Goal: Check status: Check status

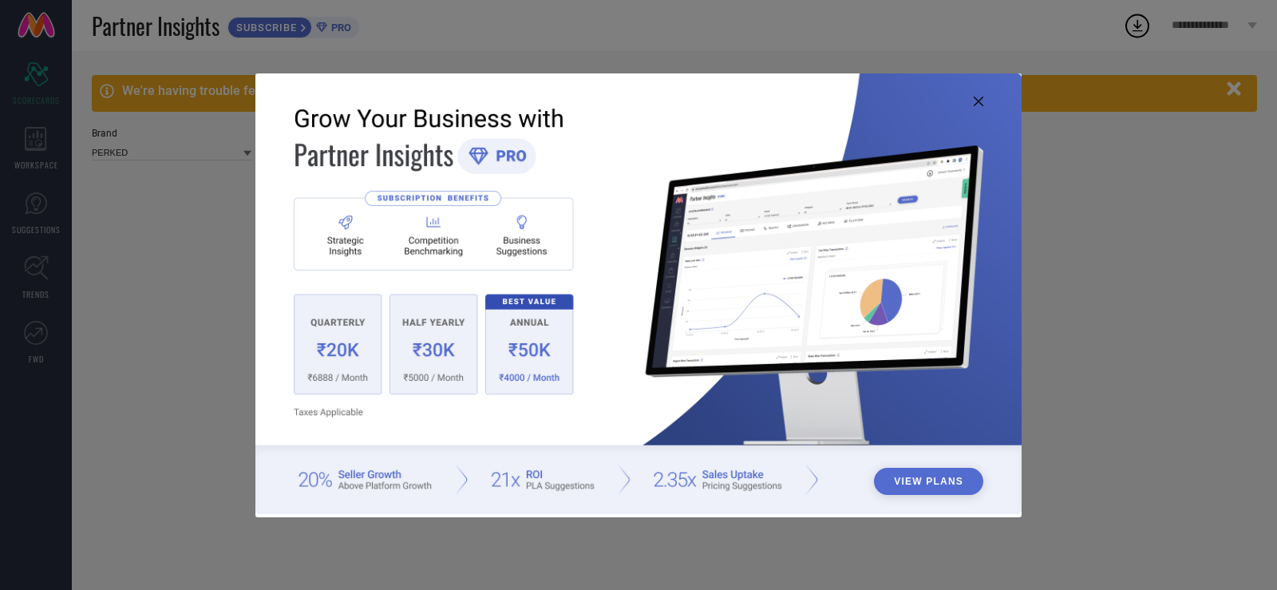
type input "All"
click at [971, 90] on img at bounding box center [638, 293] width 766 height 440
click at [979, 97] on icon at bounding box center [978, 102] width 10 height 10
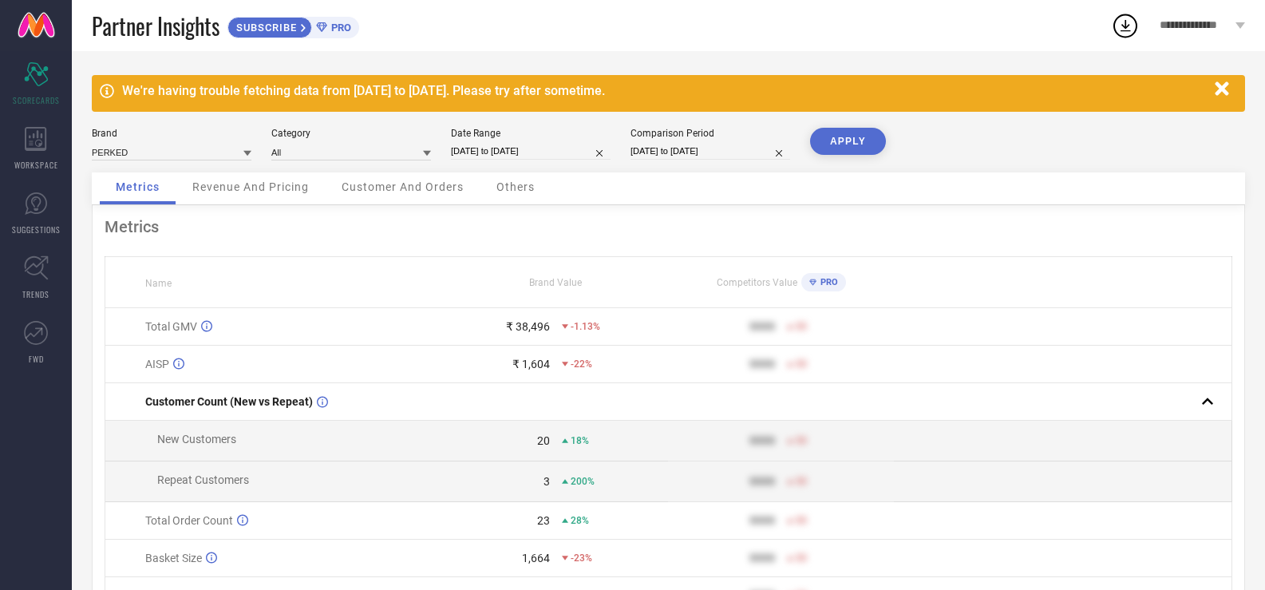
click at [544, 140] on div "Date Range [DATE] to [DATE]" at bounding box center [531, 144] width 160 height 33
select select "4"
select select "2025"
select select "5"
select select "2025"
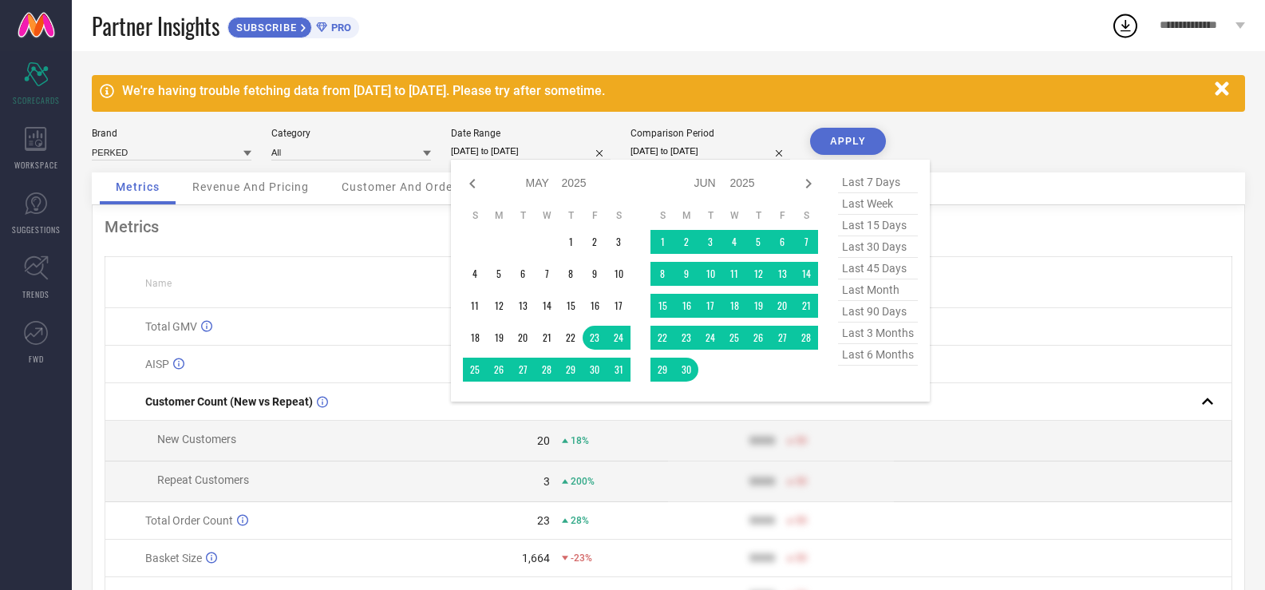
click at [545, 147] on input "[DATE] to [DATE]" at bounding box center [531, 151] width 160 height 17
click at [803, 188] on icon at bounding box center [808, 183] width 19 height 19
select select "5"
select select "2025"
select select "6"
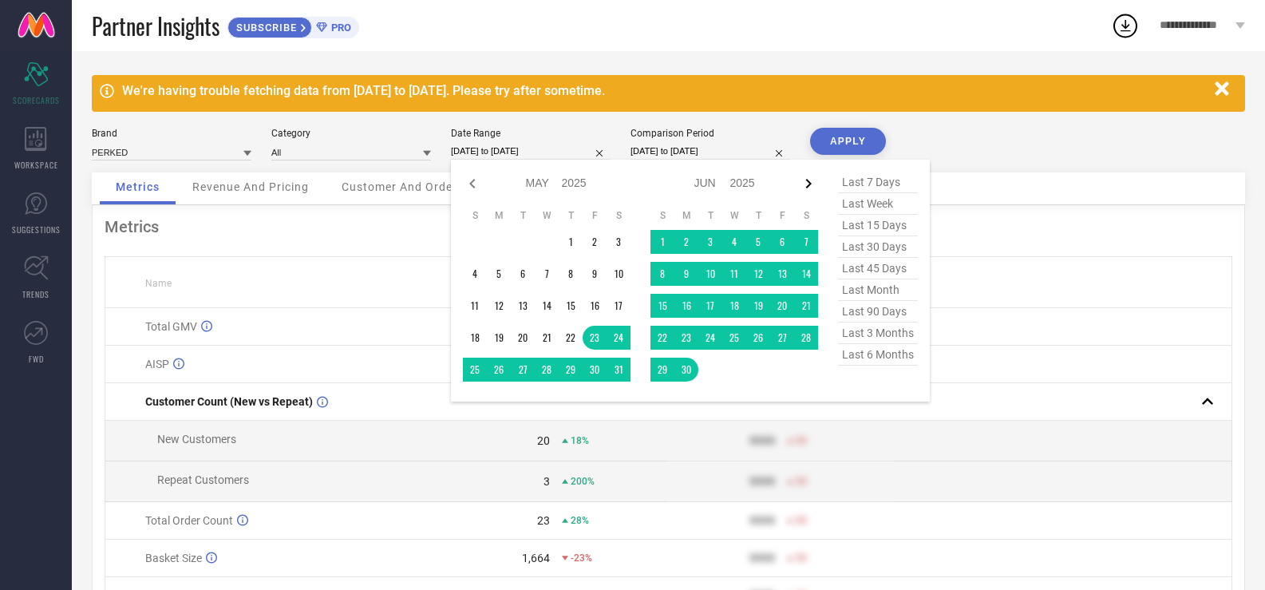
select select "2025"
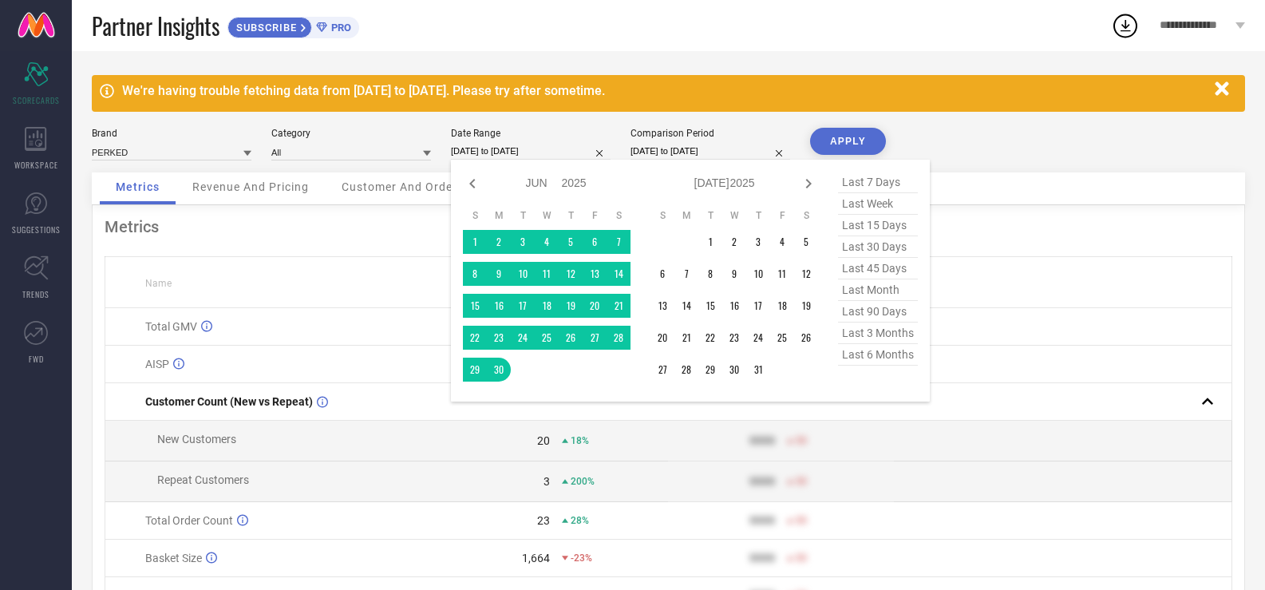
click at [803, 188] on icon at bounding box center [808, 183] width 19 height 19
select select "6"
select select "2025"
select select "7"
select select "2025"
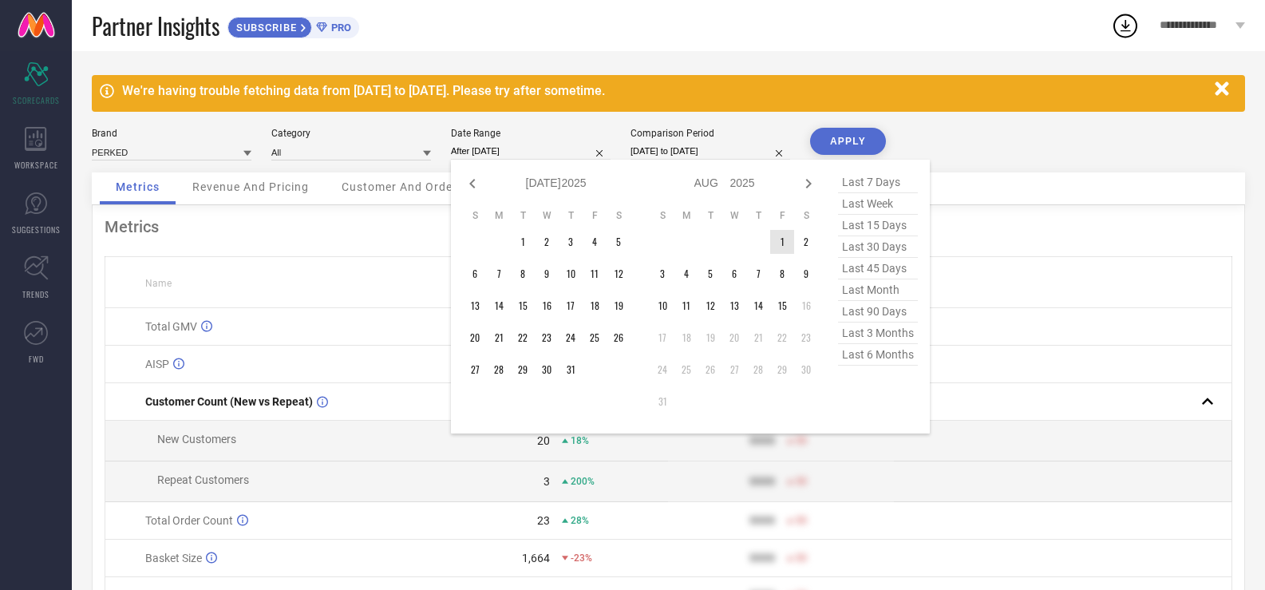
click at [780, 243] on td "1" at bounding box center [782, 242] width 24 height 24
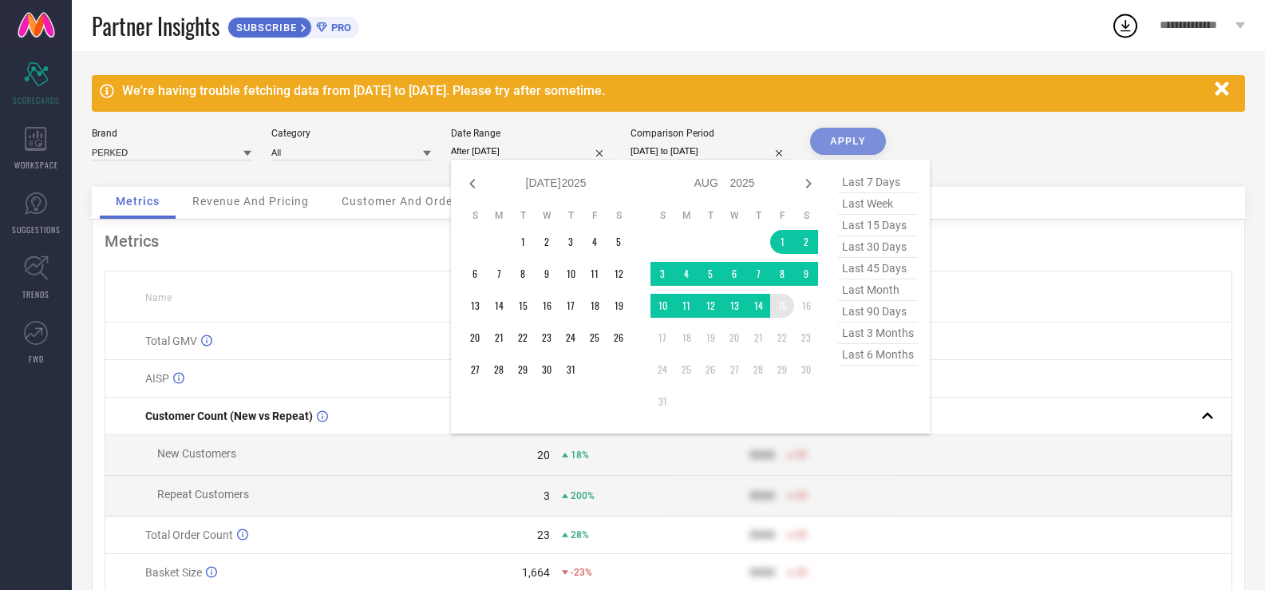
type input "[DATE] to [DATE]"
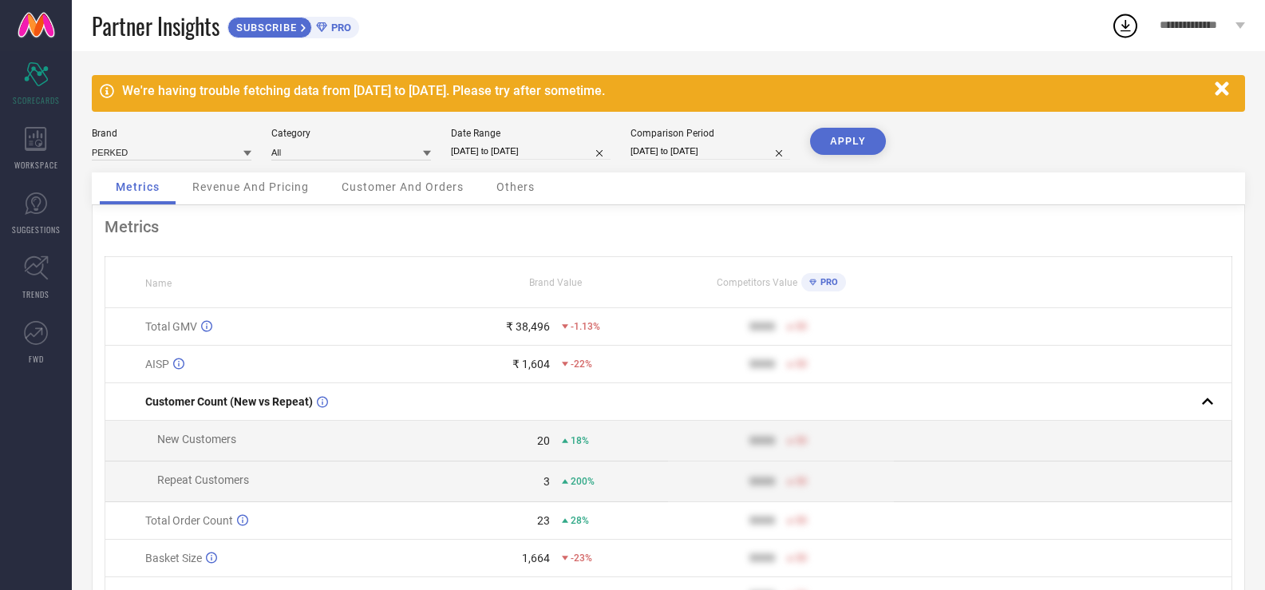
click at [677, 148] on input "[DATE] to [DATE]" at bounding box center [710, 151] width 160 height 17
select select "6"
select select "2025"
select select "7"
select select "2025"
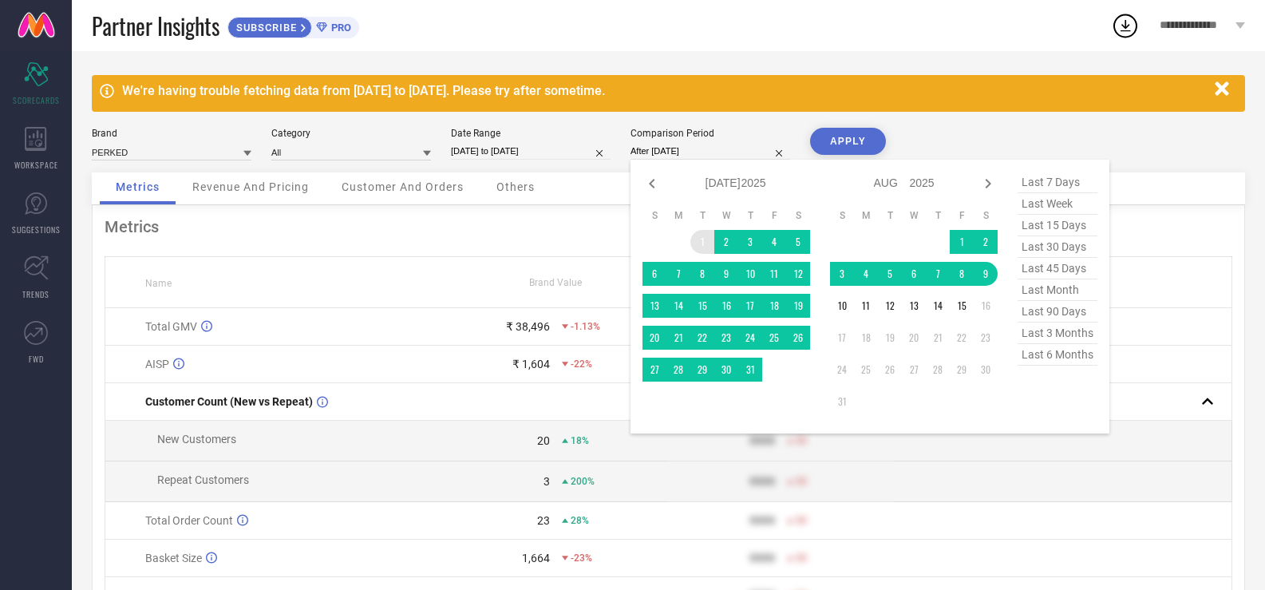
click at [701, 239] on td "1" at bounding box center [702, 242] width 24 height 24
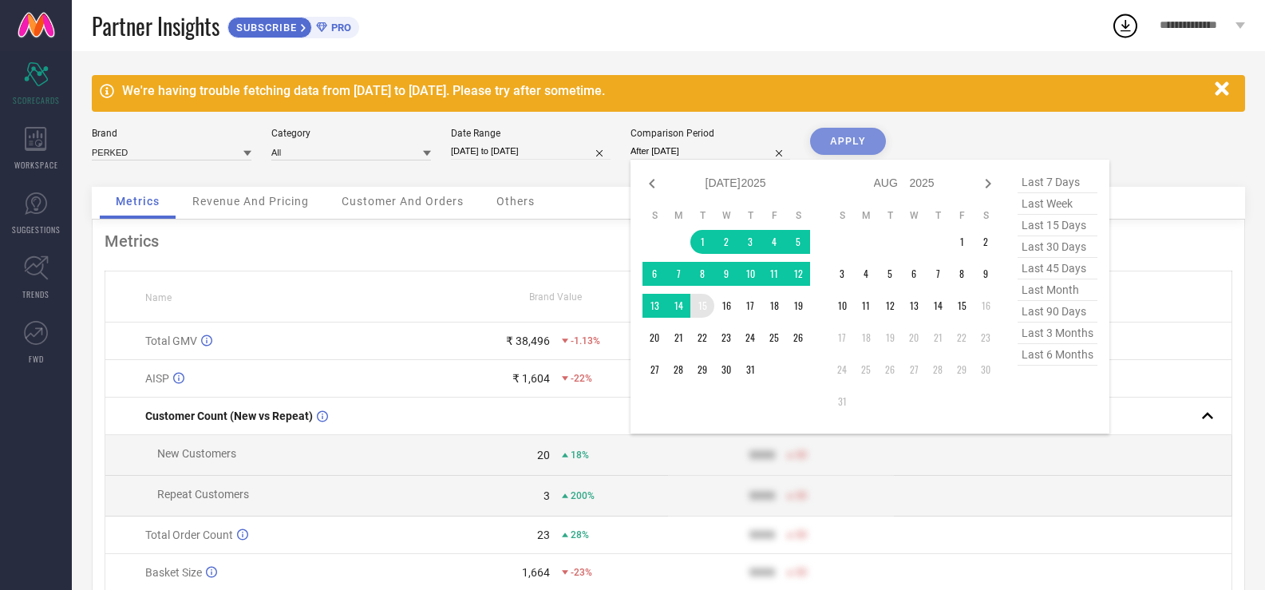
type input "[DATE] to [DATE]"
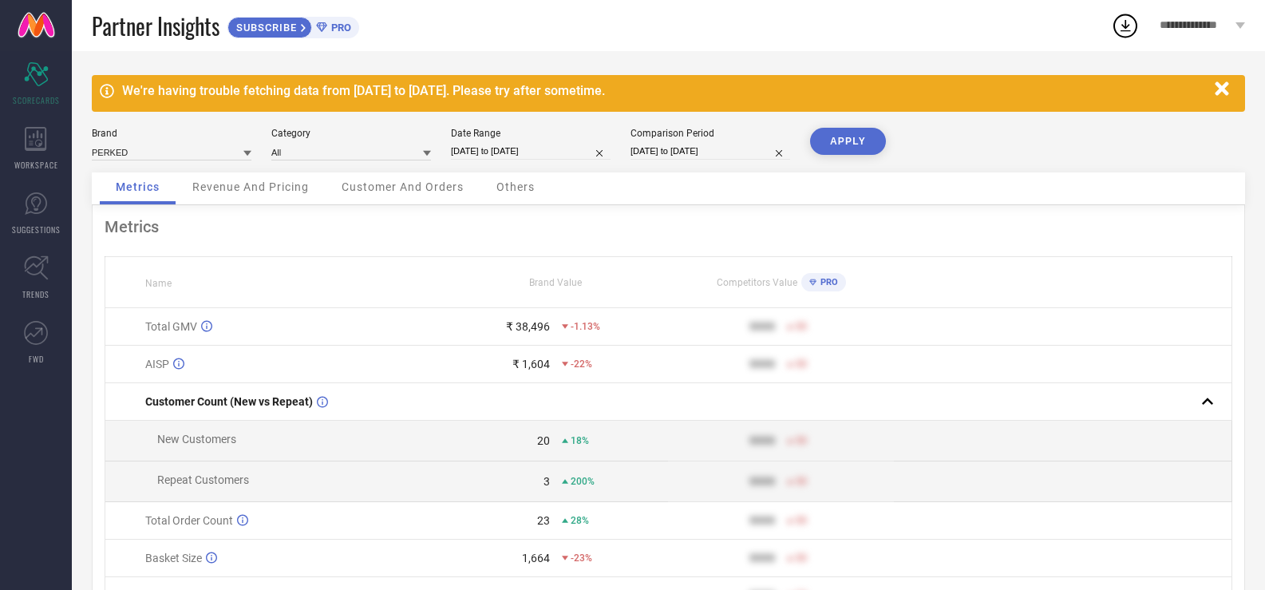
click at [847, 126] on div "We're having trouble fetching data from [DATE] to [DATE]. Please try after some…" at bounding box center [668, 383] width 1193 height 665
click at [847, 135] on button "APPLY" at bounding box center [848, 141] width 76 height 27
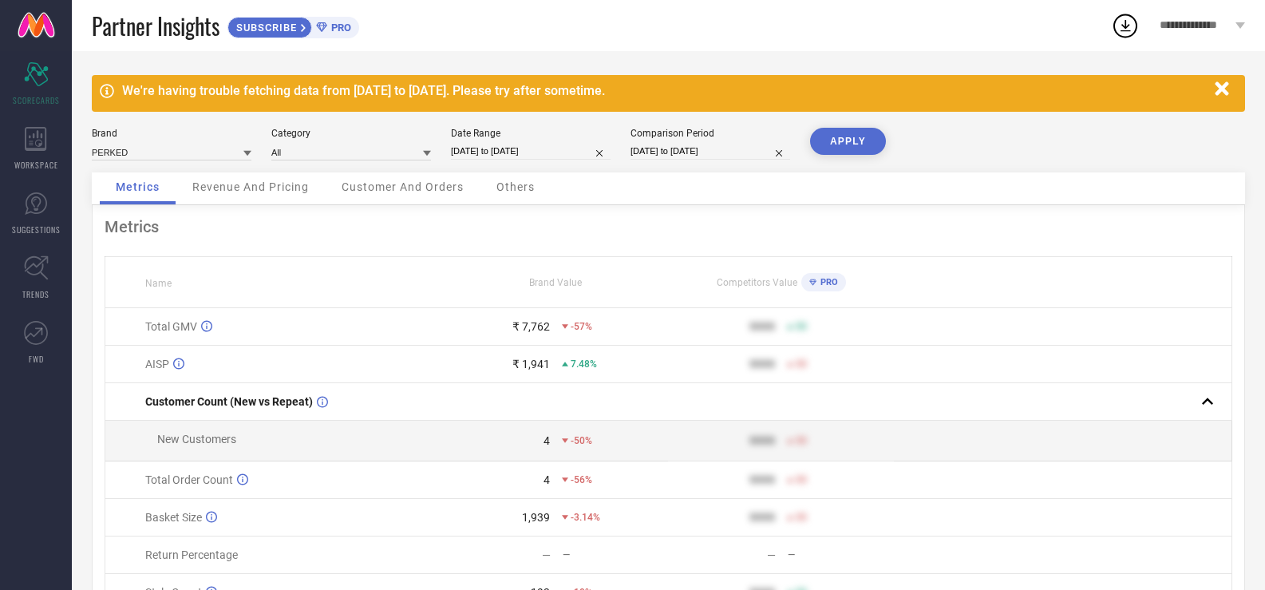
click at [564, 127] on div "We're having trouble fetching data from [DATE] to [DATE]. Please try after some…" at bounding box center [668, 363] width 1193 height 625
click at [569, 150] on input "[DATE] to [DATE]" at bounding box center [531, 151] width 160 height 17
select select "7"
select select "2025"
select select "8"
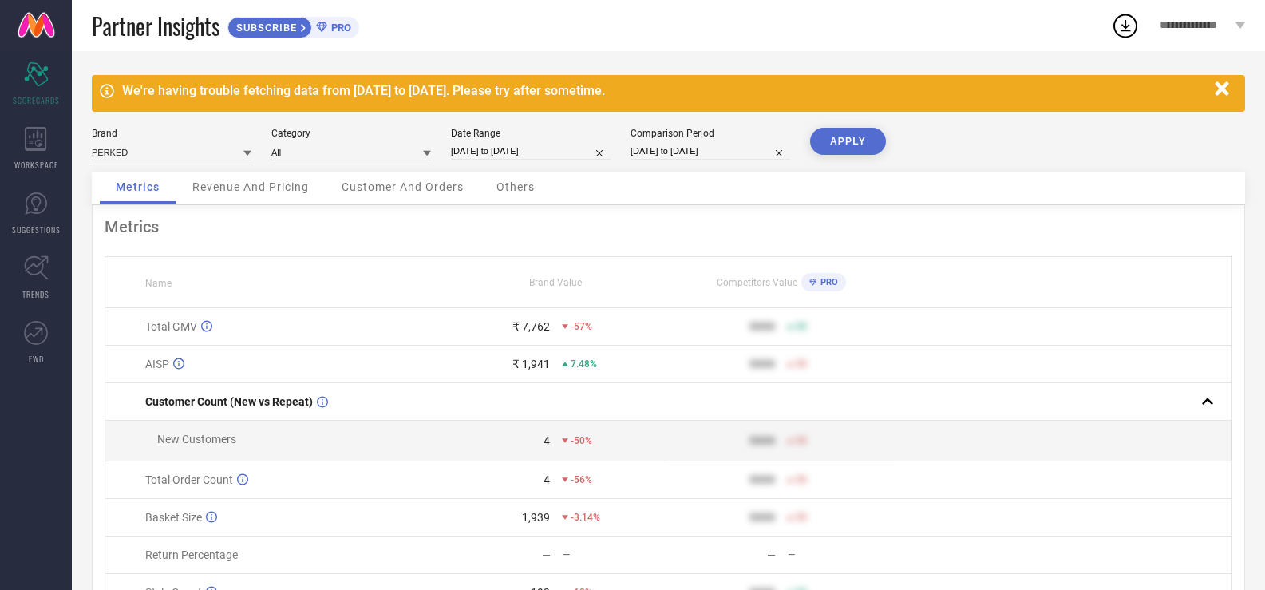
select select "2025"
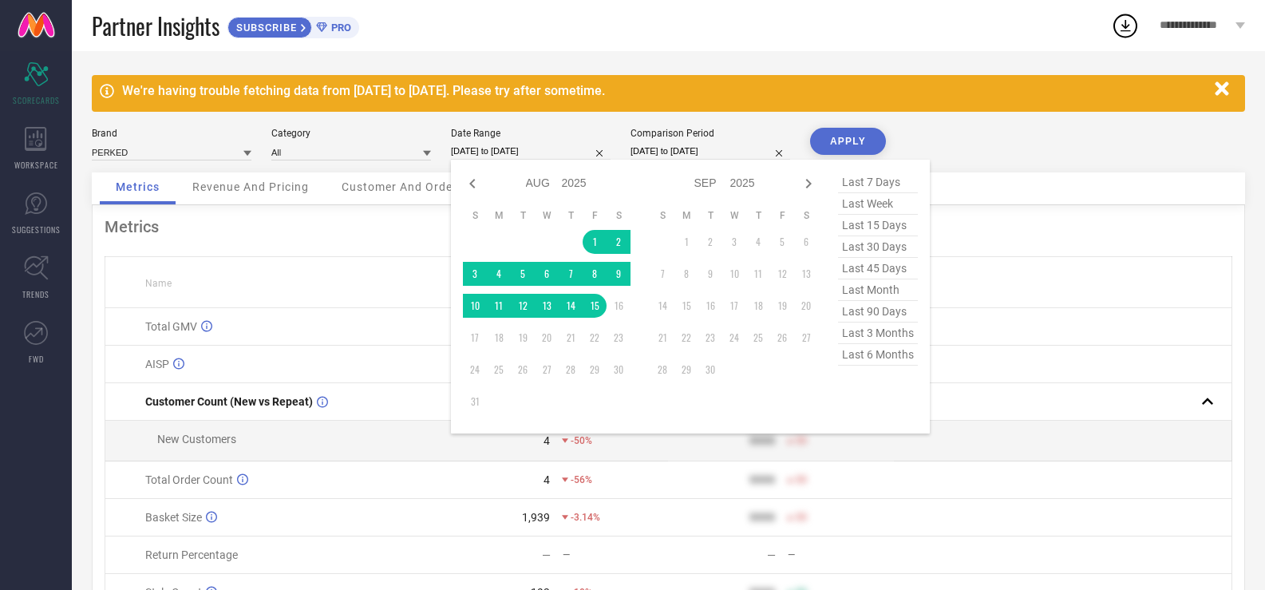
click at [863, 184] on span "last 7 days" at bounding box center [878, 183] width 80 height 22
type input "[DATE] to [DATE]"
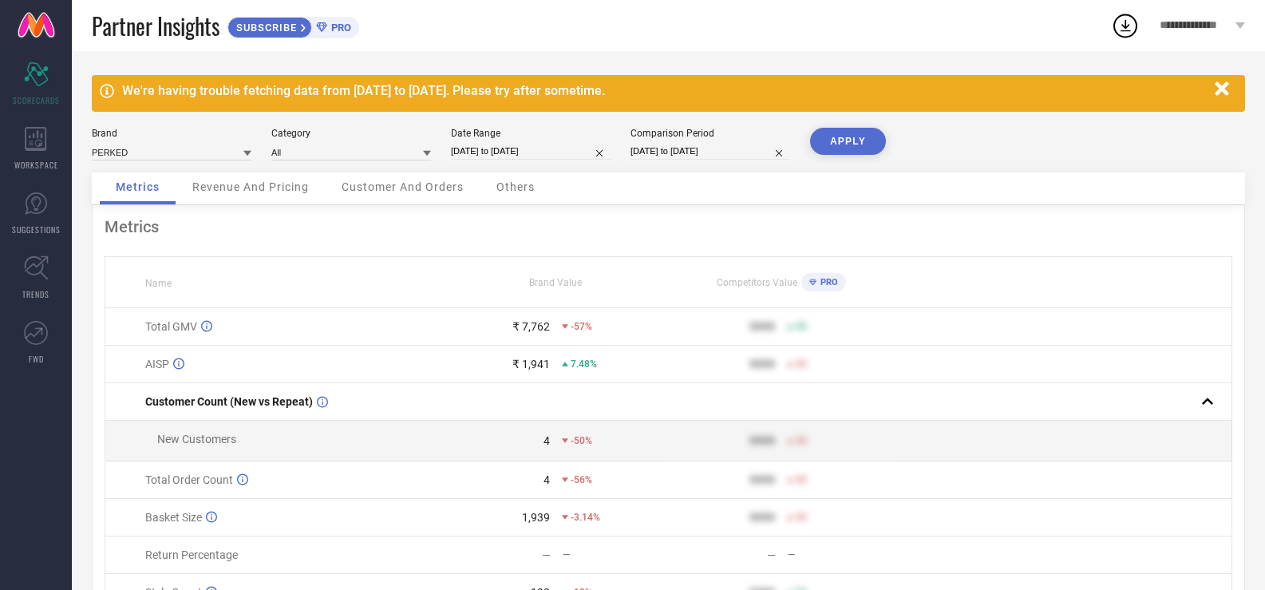
select select "6"
select select "2025"
select select "7"
select select "2025"
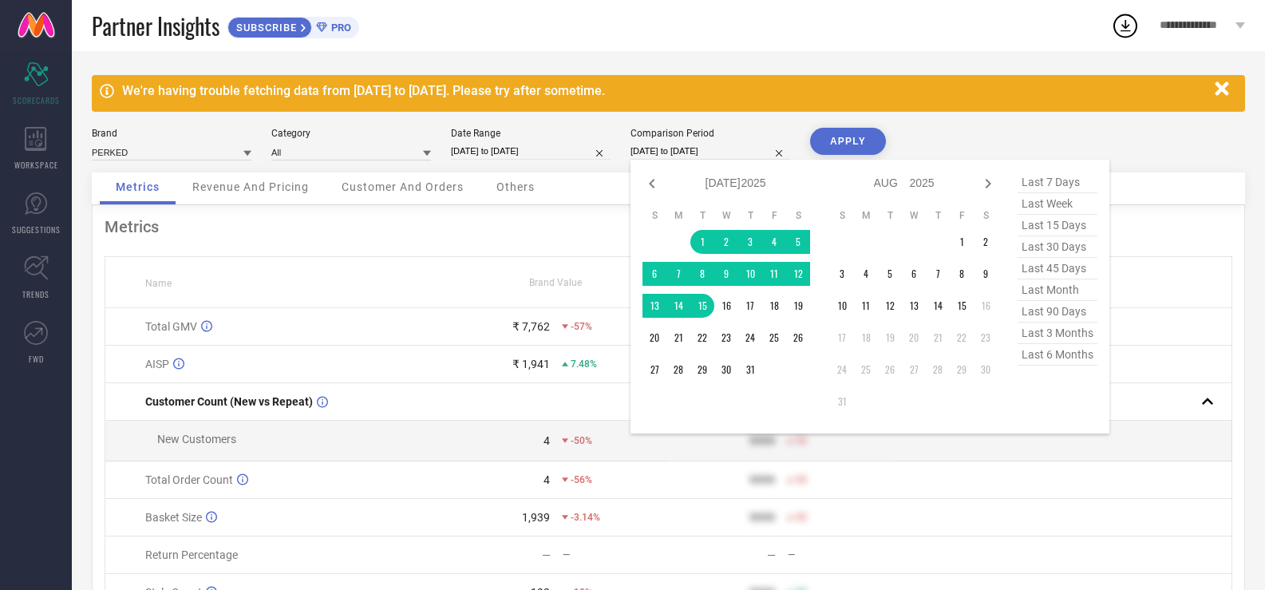
click at [661, 152] on input "[DATE] to [DATE]" at bounding box center [710, 151] width 160 height 17
click at [1040, 231] on span "last 15 days" at bounding box center [1057, 226] width 80 height 22
type input "[DATE] to [DATE]"
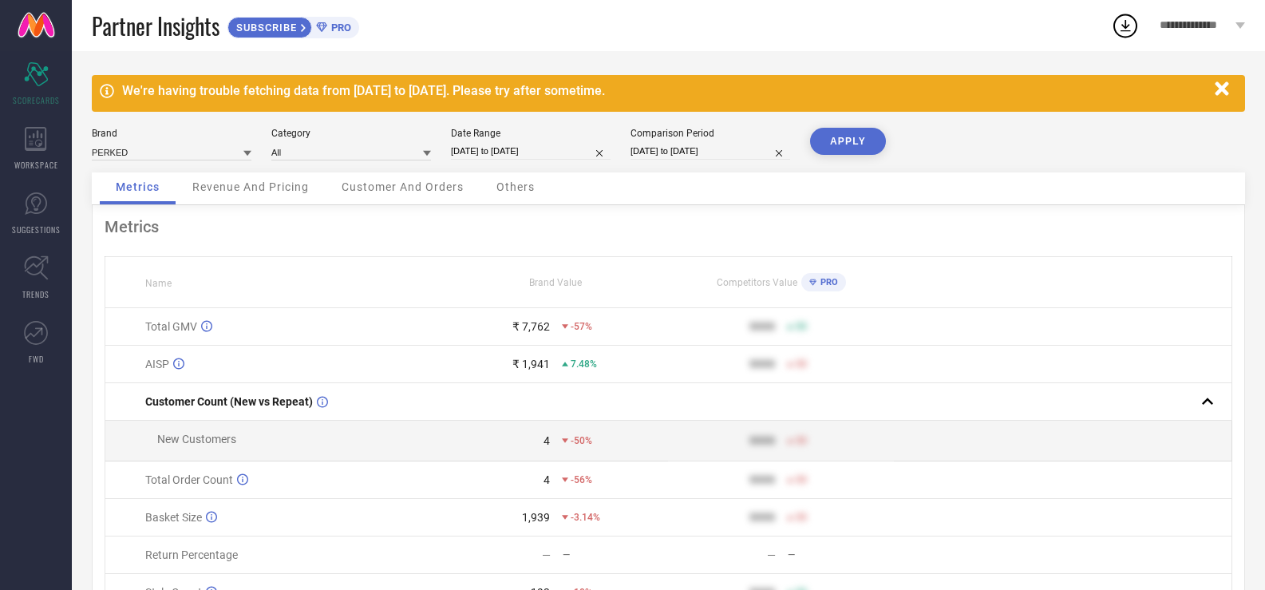
click at [828, 146] on button "APPLY" at bounding box center [848, 141] width 76 height 27
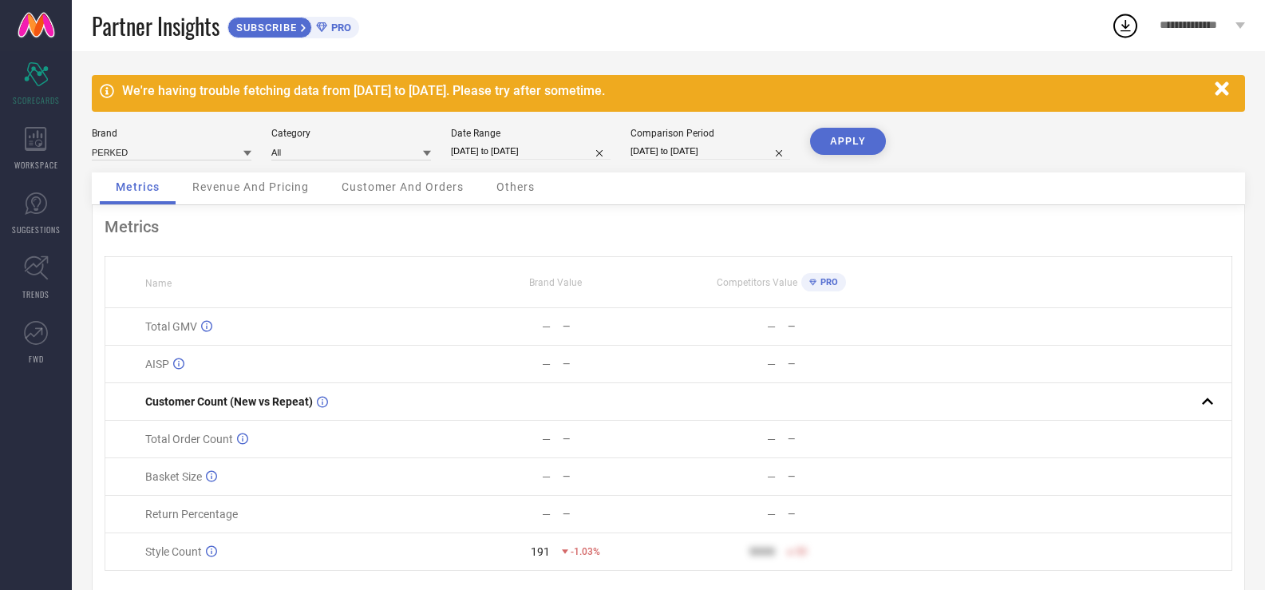
scroll to position [52, 0]
